Goal: Contribute content: Contribute content

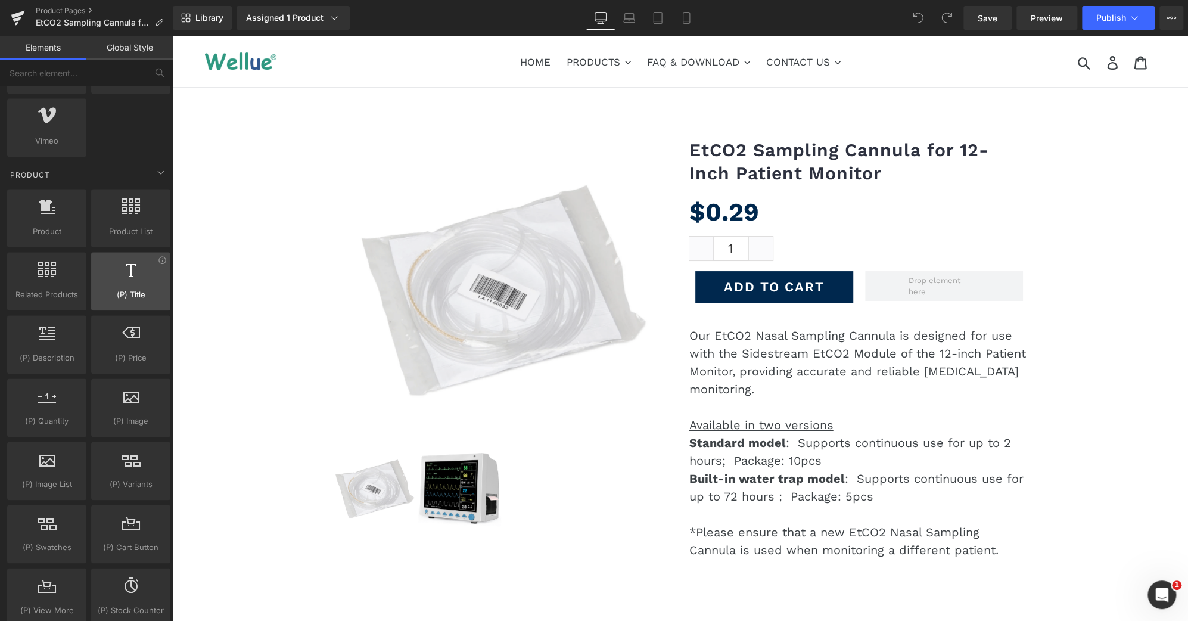
scroll to position [878, 0]
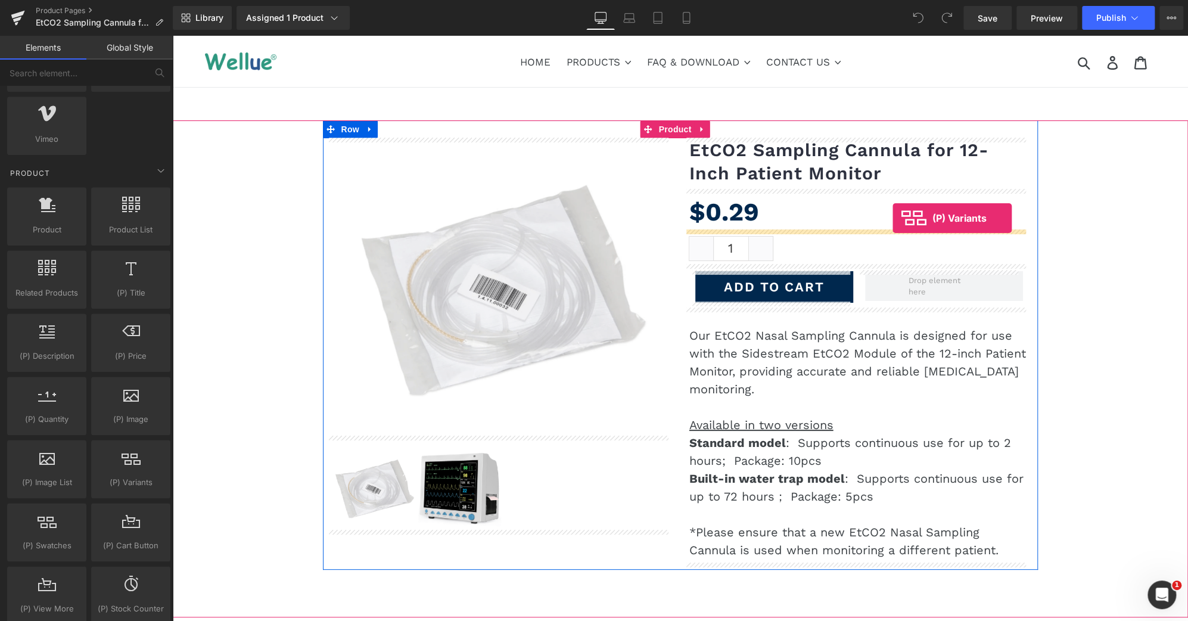
drag, startPoint x: 306, startPoint y: 503, endPoint x: 892, endPoint y: 218, distance: 651.6
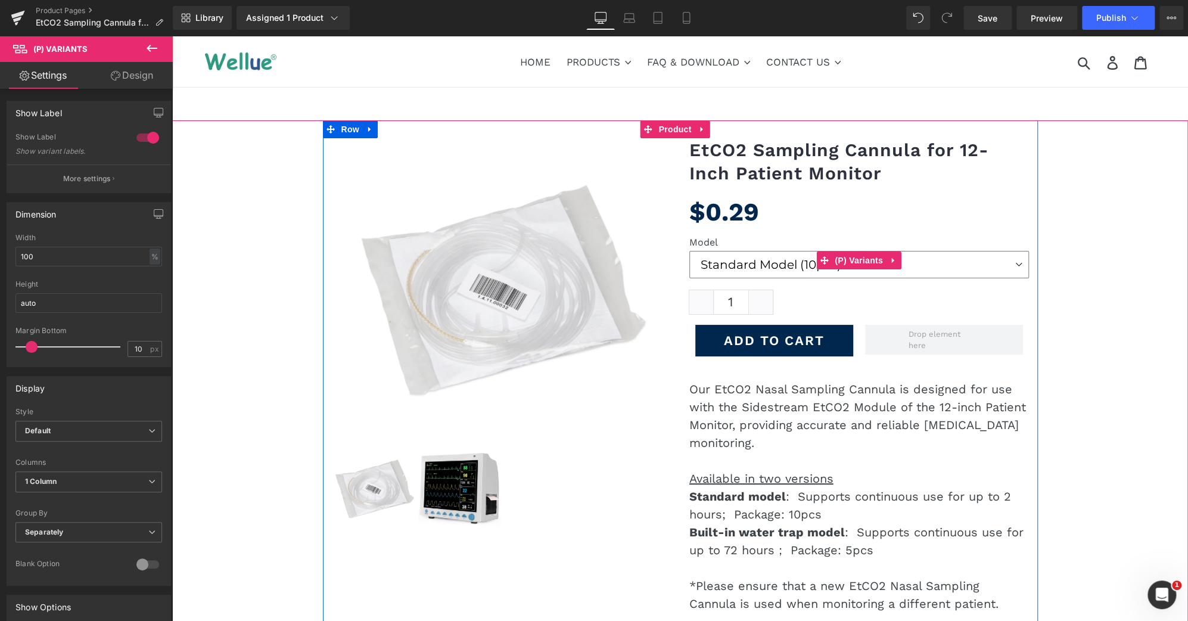
click at [1016, 264] on select "Standard Model (10pcs) Built-in Water Trap Model (5pcs)" at bounding box center [859, 264] width 340 height 27
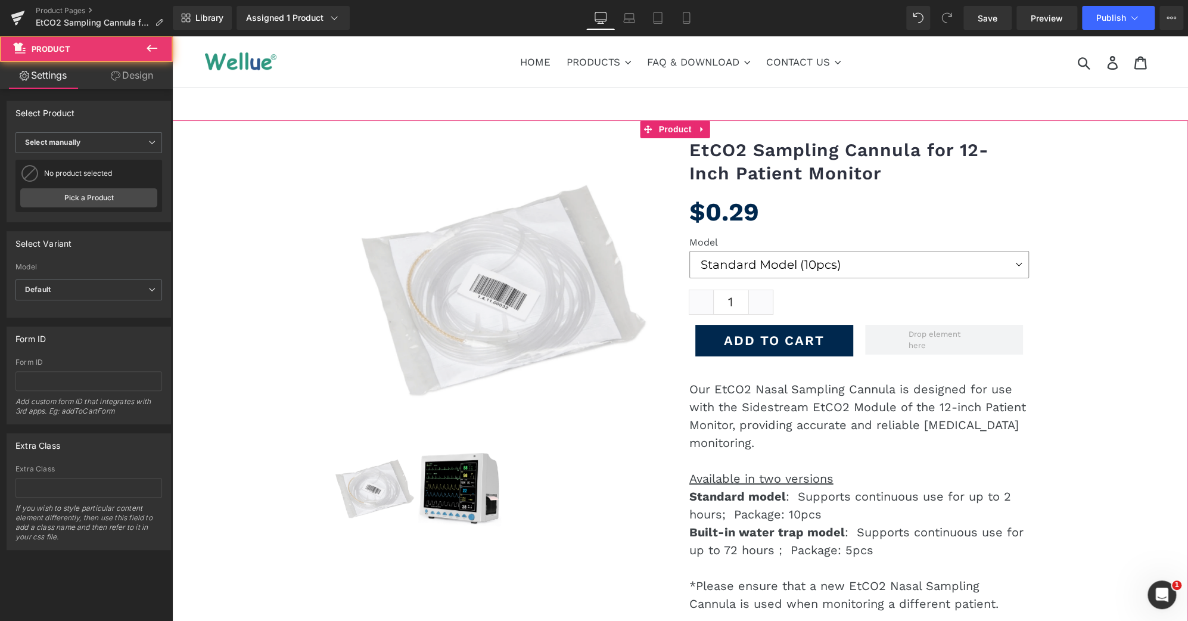
click at [1097, 272] on div "(P) Image ‹ › (P) Image List EtCO2 Sampling Cannula for 12-Inch Patient Monitor…" at bounding box center [680, 386] width 1016 height 533
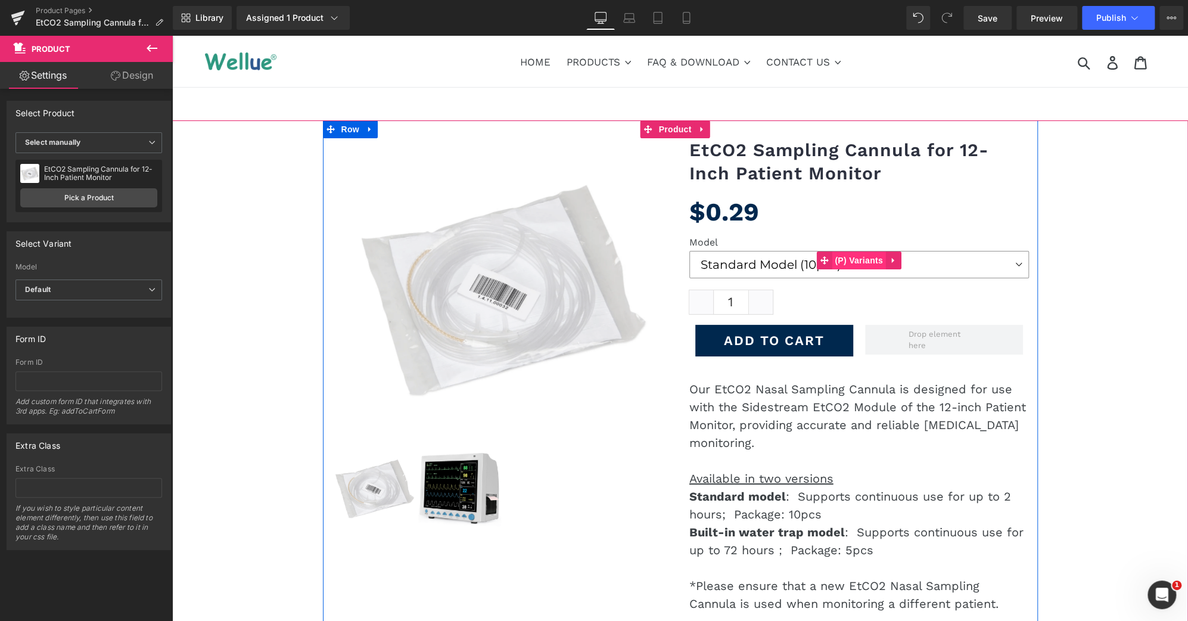
click at [842, 253] on span "(P) Variants" at bounding box center [859, 260] width 54 height 18
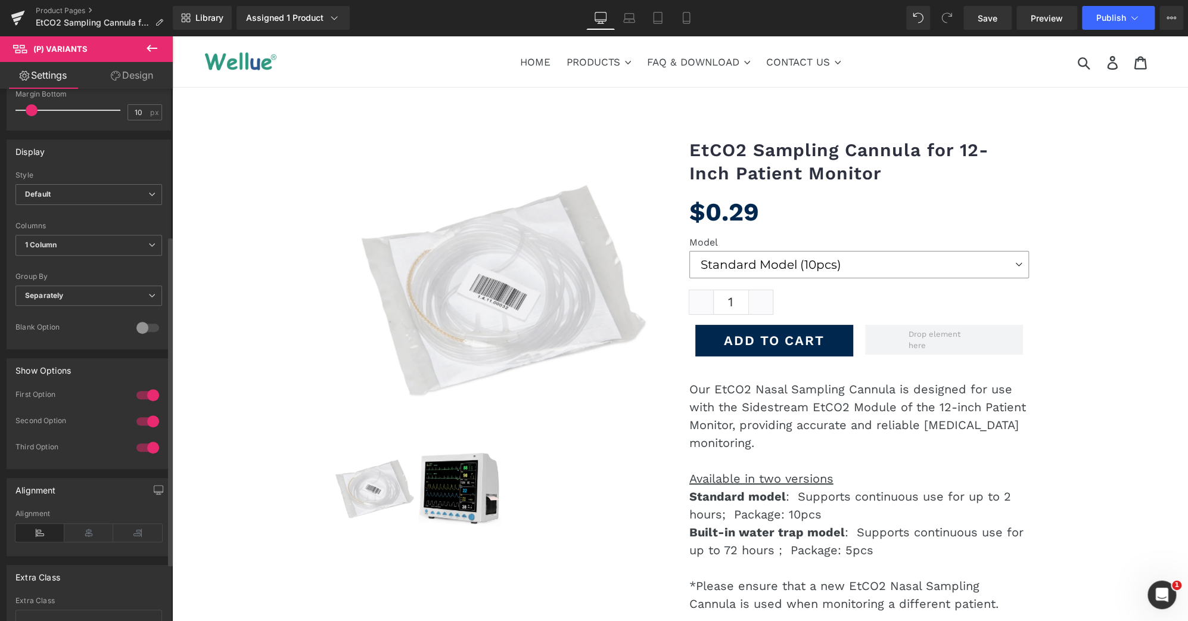
scroll to position [237, 0]
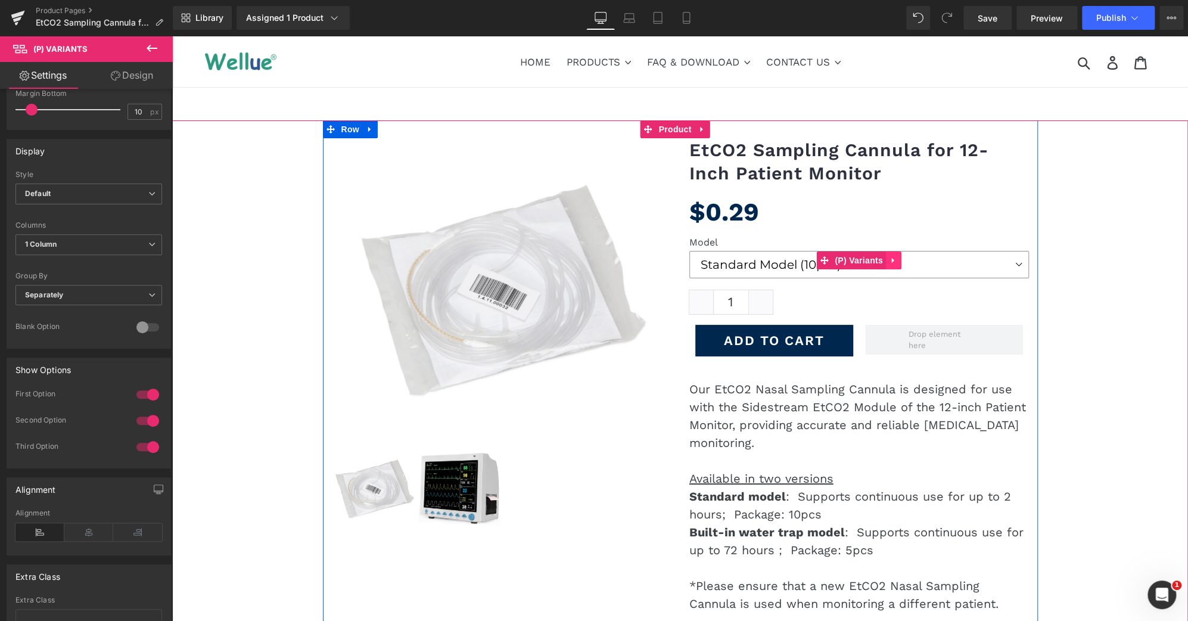
click at [888, 264] on link at bounding box center [893, 260] width 15 height 18
click at [895, 264] on link at bounding box center [901, 260] width 15 height 18
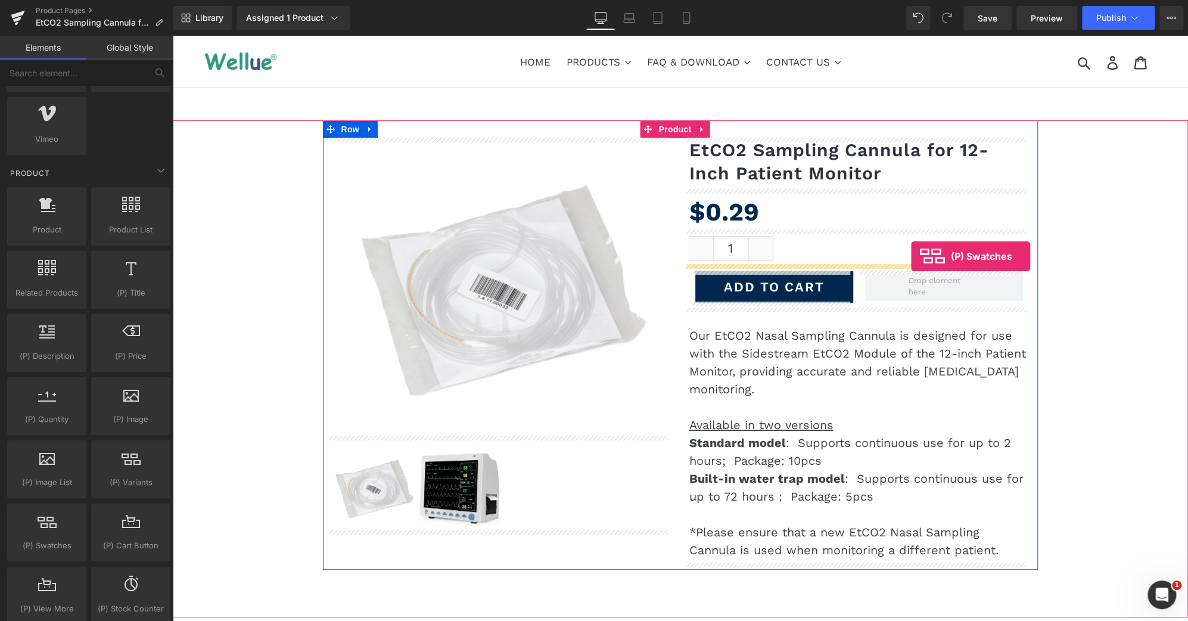
drag, startPoint x: 216, startPoint y: 553, endPoint x: 911, endPoint y: 256, distance: 756.0
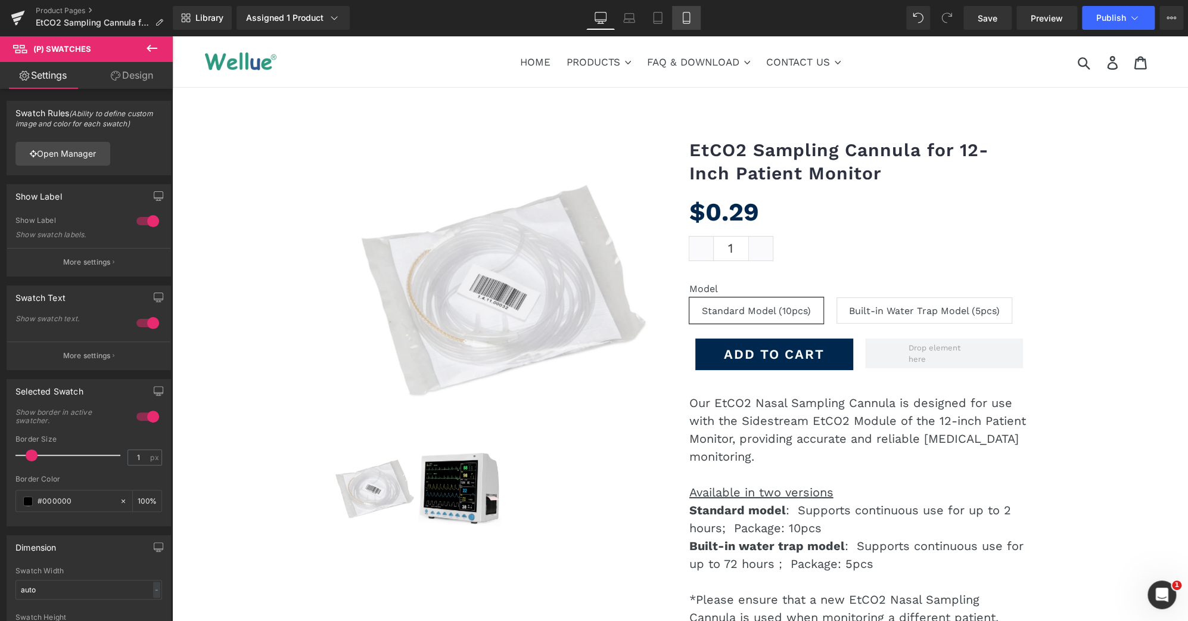
click at [696, 22] on link "Mobile" at bounding box center [686, 18] width 29 height 24
type input "100"
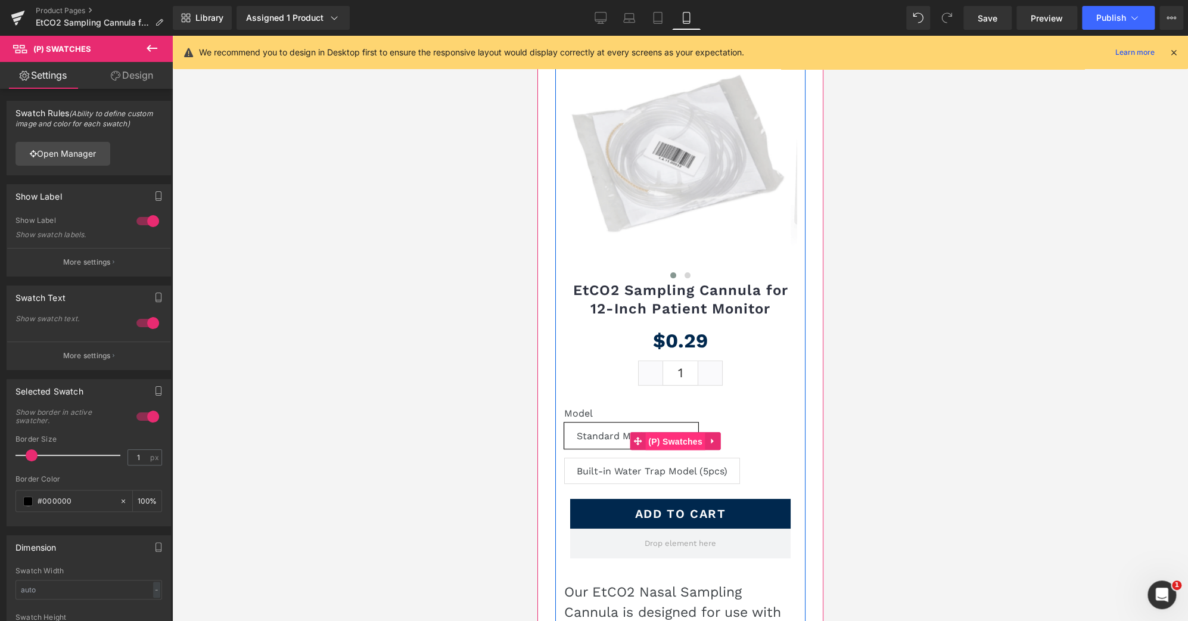
click at [681, 438] on span "(P) Swatches" at bounding box center [675, 441] width 60 height 18
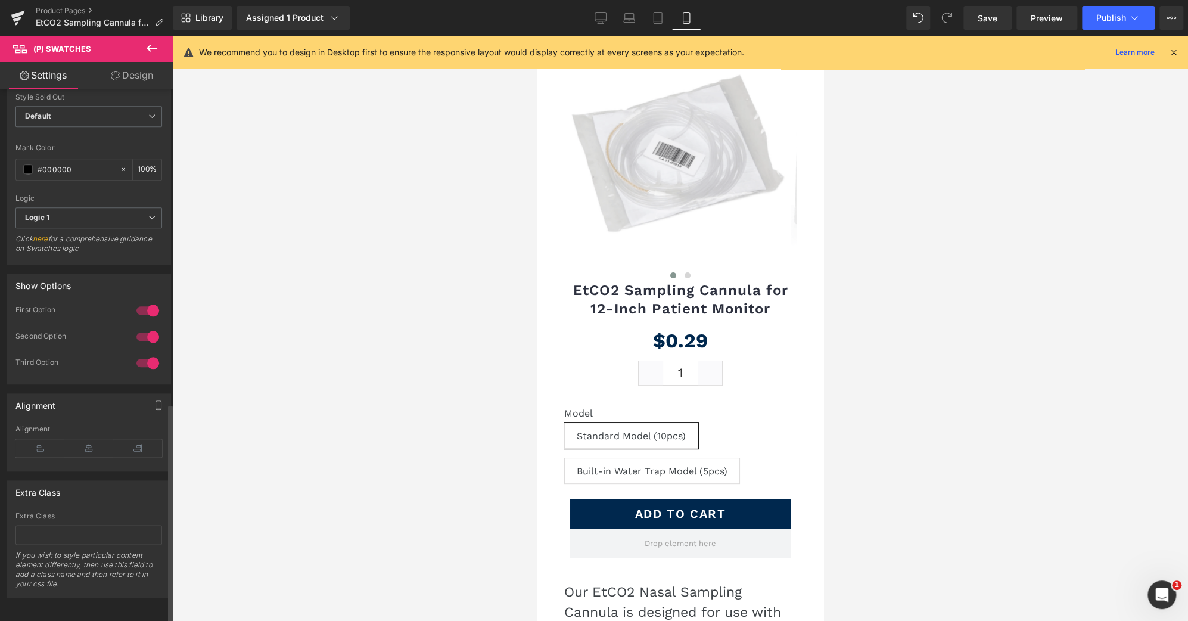
scroll to position [761, 0]
click at [83, 427] on div "Alignment" at bounding box center [88, 447] width 147 height 46
click at [74, 444] on icon at bounding box center [88, 447] width 49 height 18
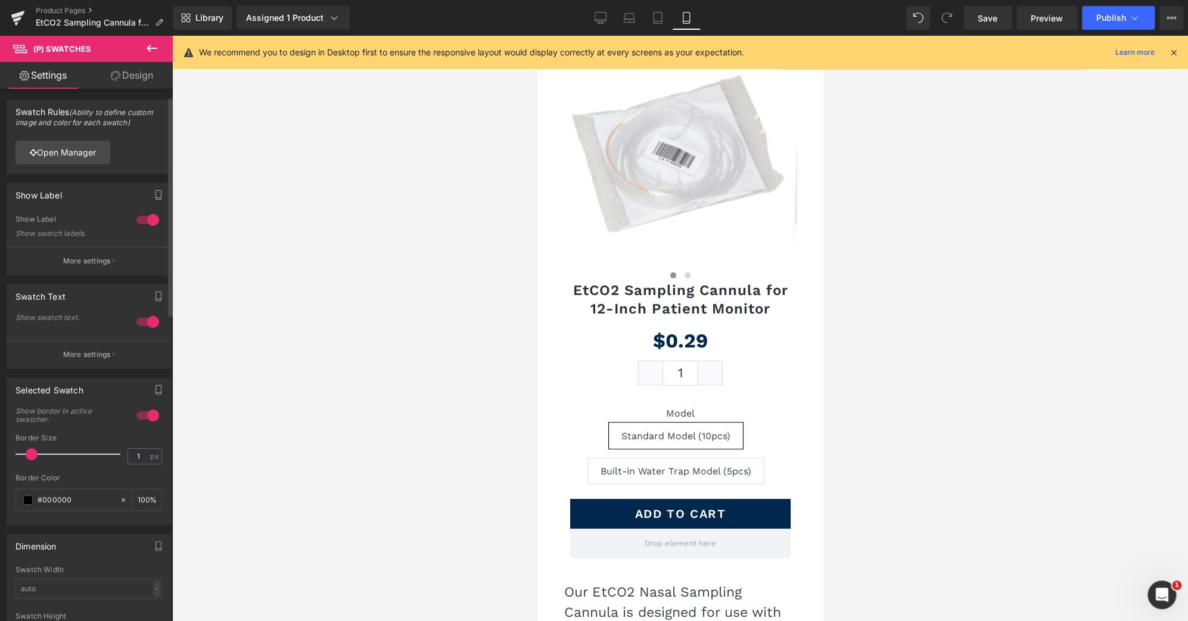
scroll to position [0, 0]
click at [146, 222] on div at bounding box center [147, 220] width 29 height 19
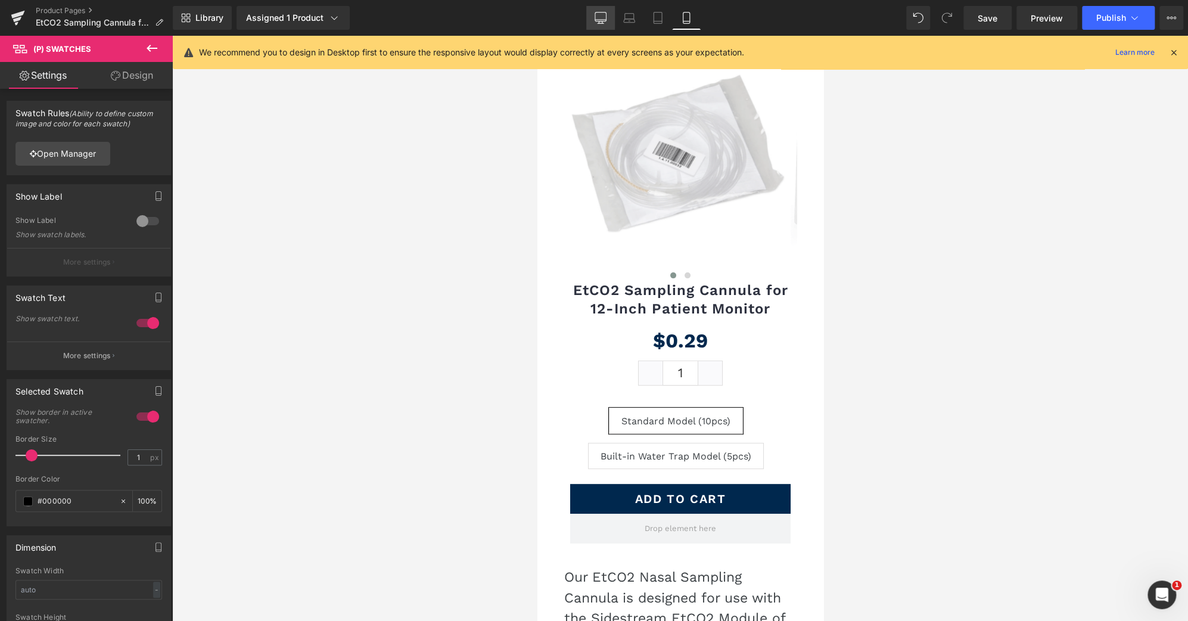
click at [601, 12] on icon at bounding box center [600, 18] width 12 height 12
type input "100"
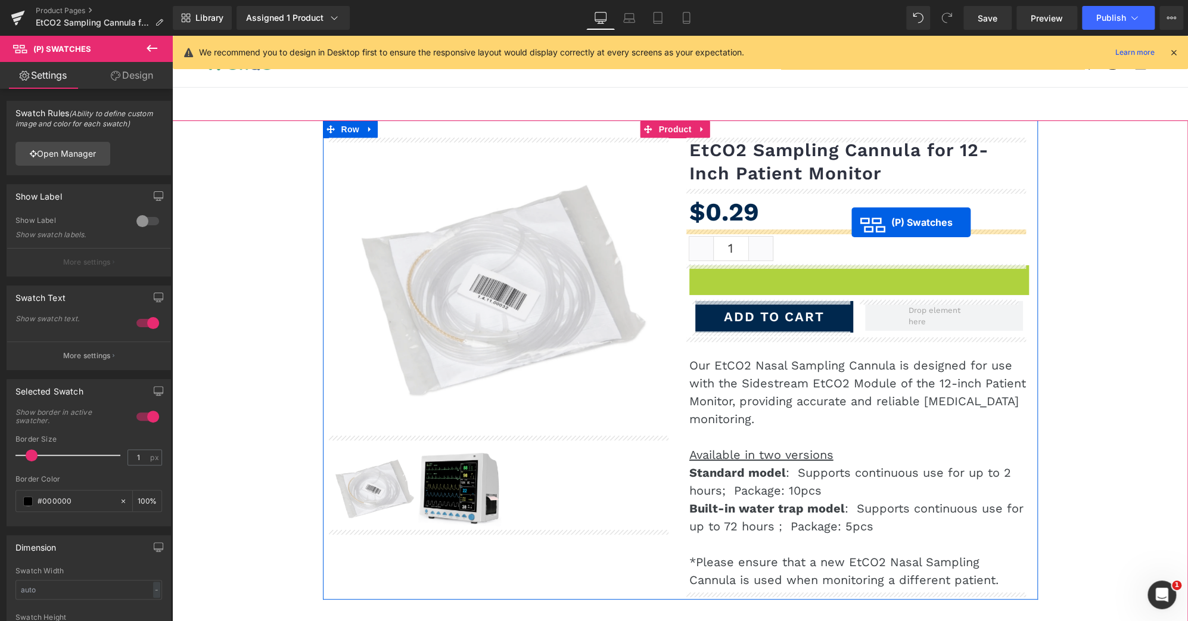
drag, startPoint x: 825, startPoint y: 275, endPoint x: 851, endPoint y: 222, distance: 58.6
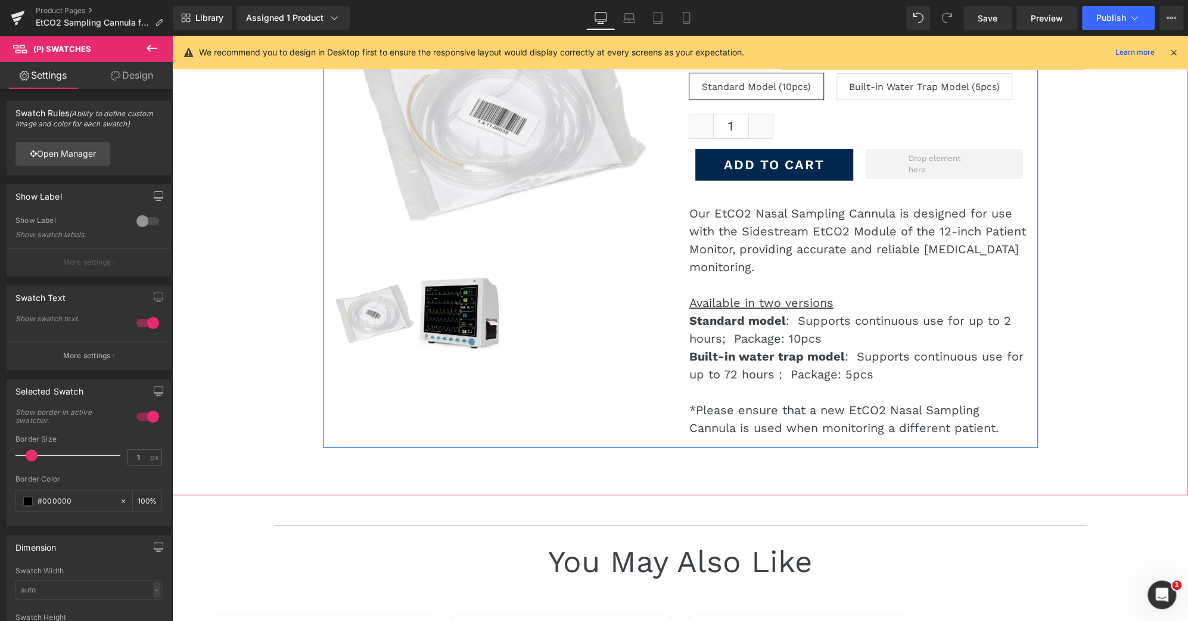
scroll to position [175, 0]
click at [842, 319] on span "(P) Description" at bounding box center [858, 324] width 68 height 18
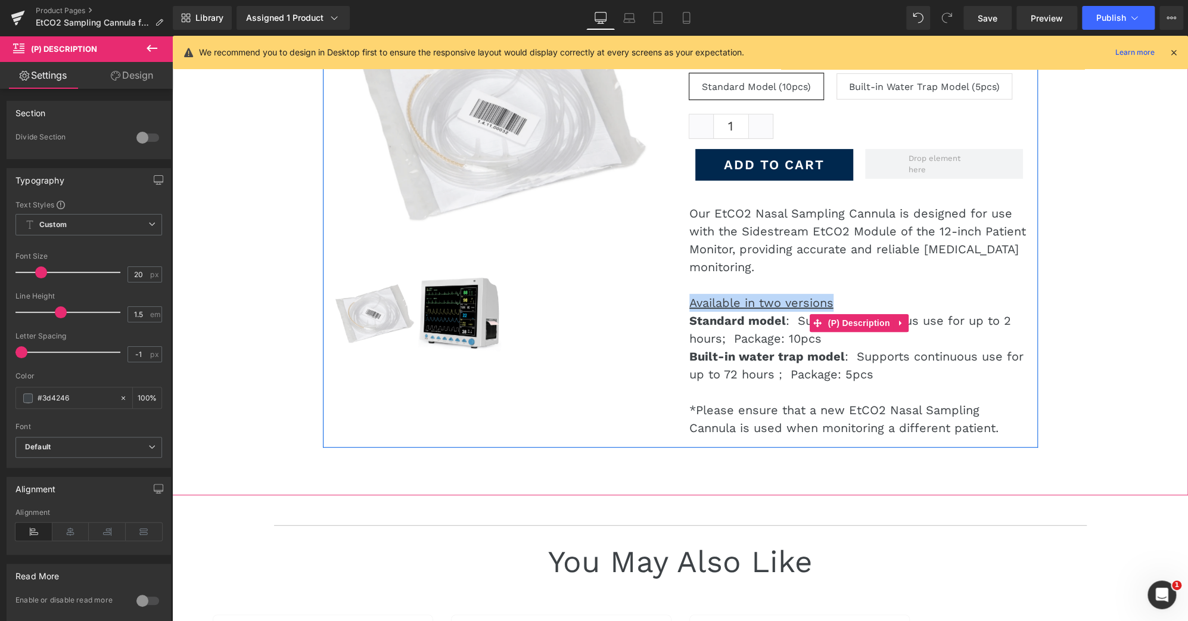
drag, startPoint x: 826, startPoint y: 303, endPoint x: 686, endPoint y: 301, distance: 139.4
click at [689, 301] on span "Available in two versions" at bounding box center [761, 302] width 144 height 14
click at [764, 298] on span "Available in two versions" at bounding box center [761, 302] width 144 height 14
drag, startPoint x: 827, startPoint y: 301, endPoint x: 685, endPoint y: 303, distance: 141.8
click at [689, 303] on span "Available in two versions" at bounding box center [761, 302] width 144 height 14
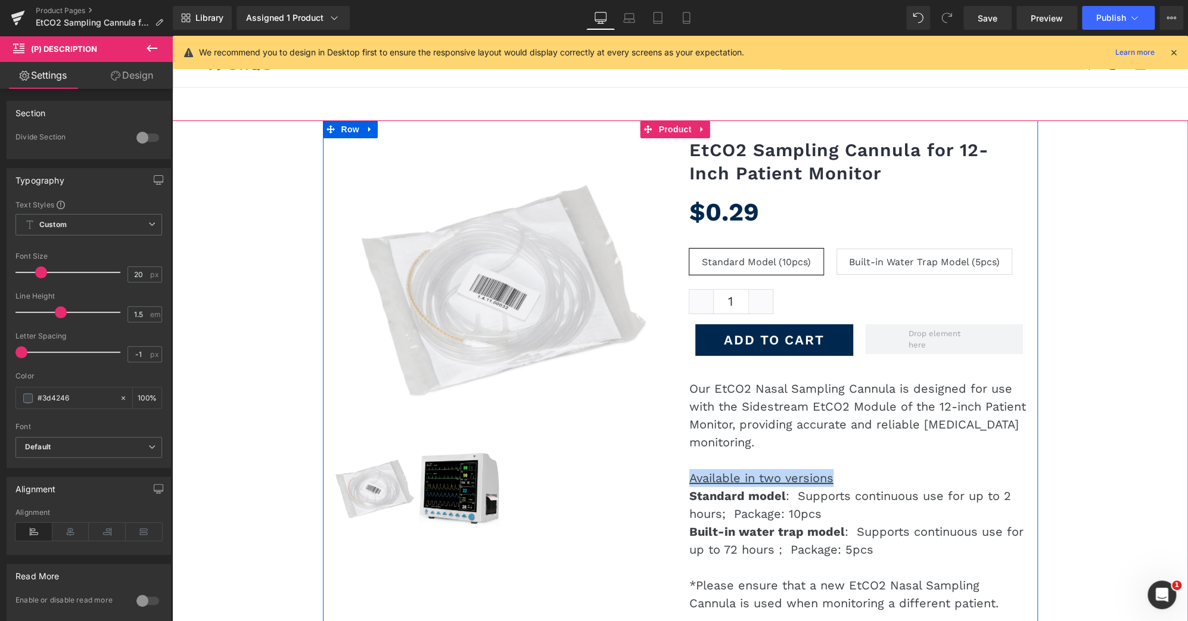
scroll to position [0, 0]
click at [877, 432] on p "Our EtCO2 Nasal Sampling Cannula is designed for use with the Sidestream EtCO2 …" at bounding box center [859, 414] width 340 height 71
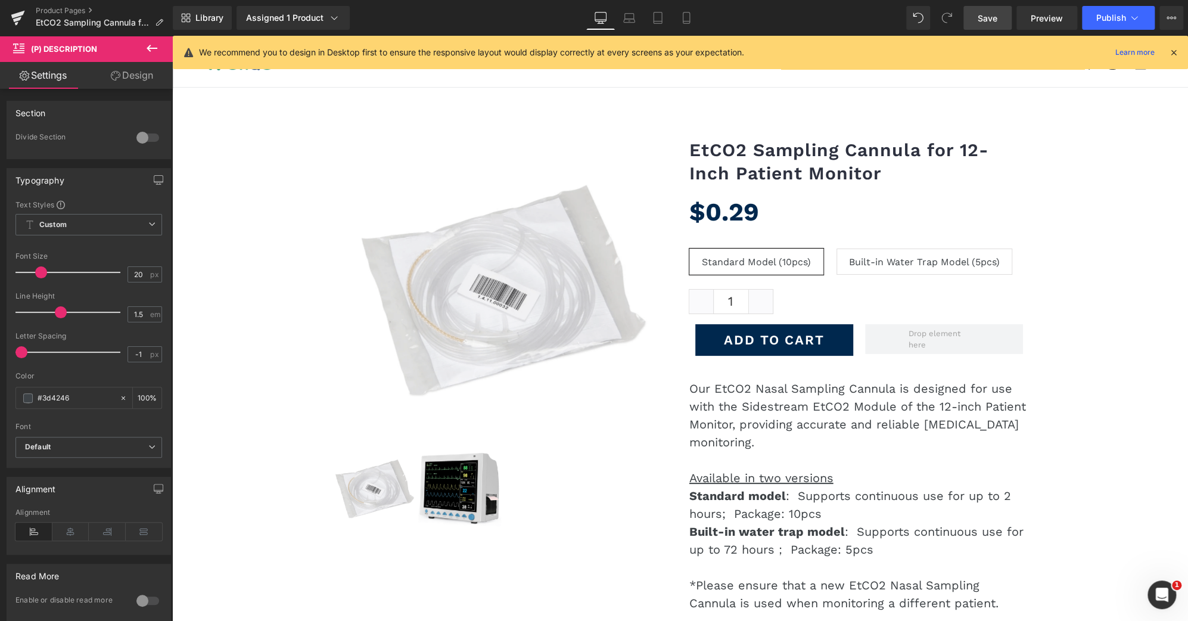
click at [997, 24] on link "Save" at bounding box center [987, 18] width 48 height 24
click at [1101, 13] on span "Publish" at bounding box center [1111, 18] width 30 height 10
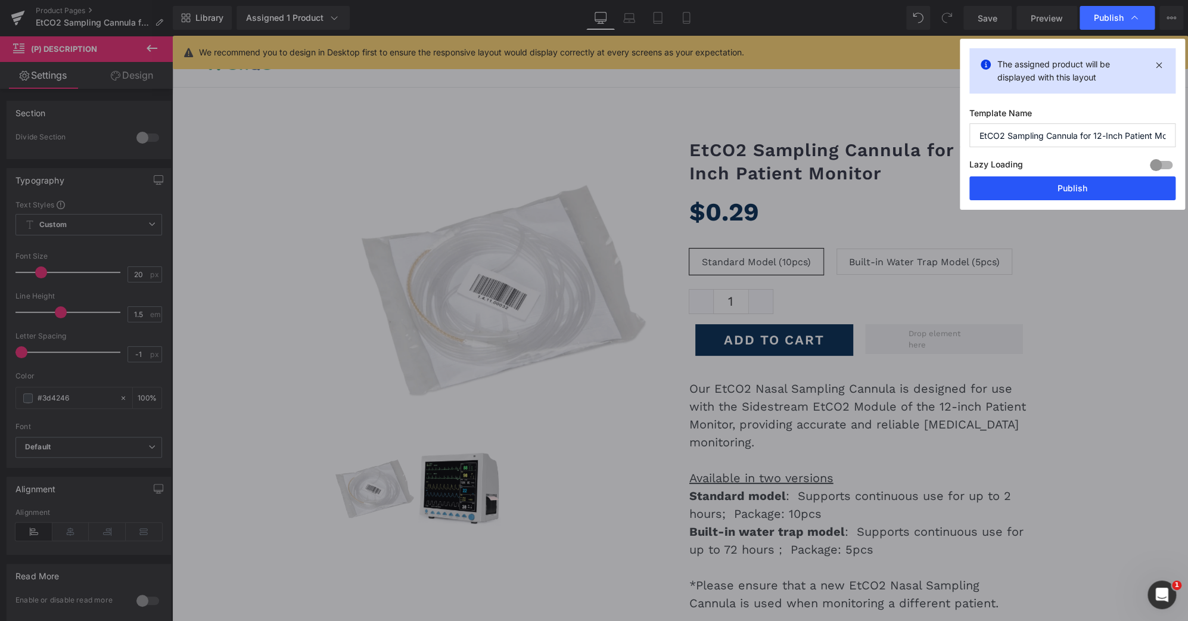
drag, startPoint x: 1062, startPoint y: 188, endPoint x: 510, endPoint y: 149, distance: 553.0
click at [1062, 188] on button "Publish" at bounding box center [1072, 188] width 206 height 24
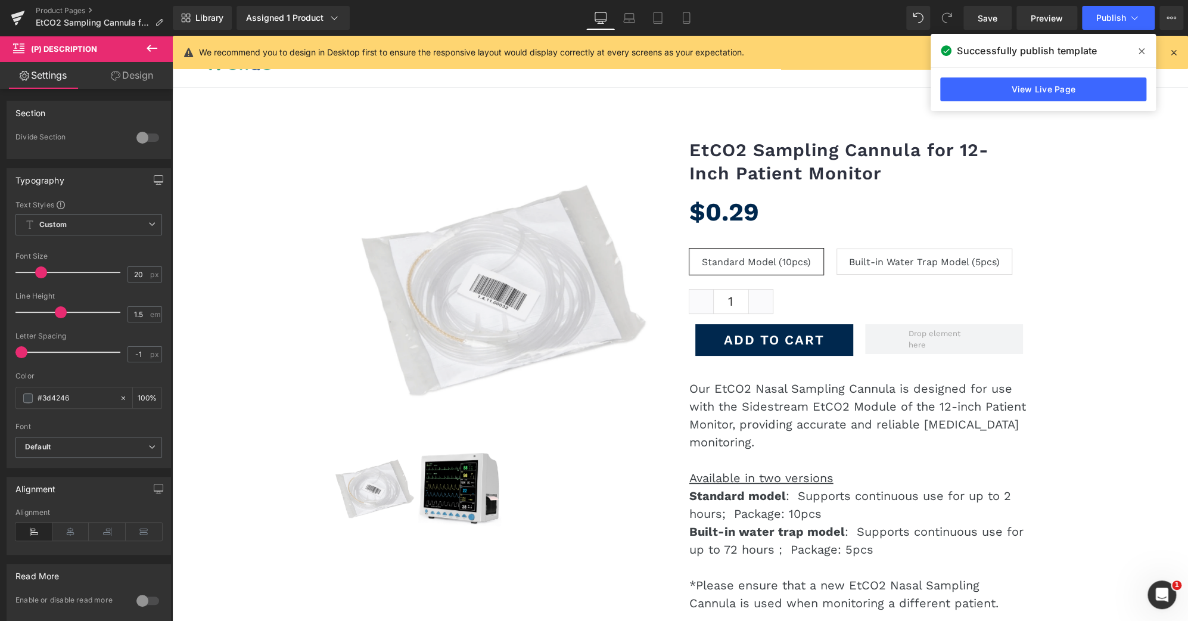
click at [1143, 51] on icon at bounding box center [1141, 51] width 6 height 10
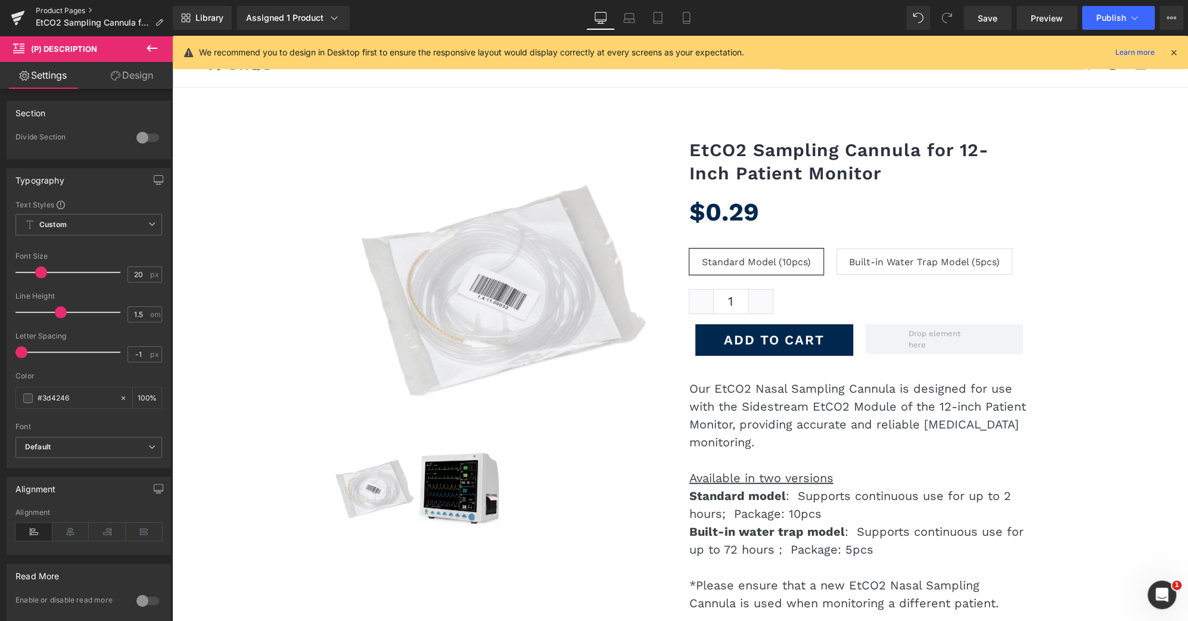
click at [80, 14] on link "Product Pages" at bounding box center [104, 11] width 137 height 10
